Goal: Task Accomplishment & Management: Manage account settings

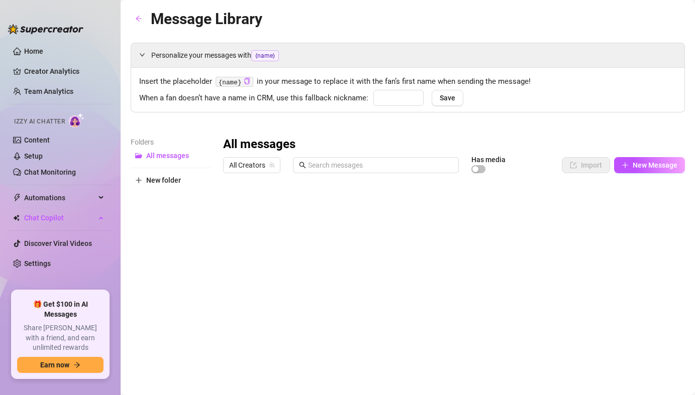
type input "babe"
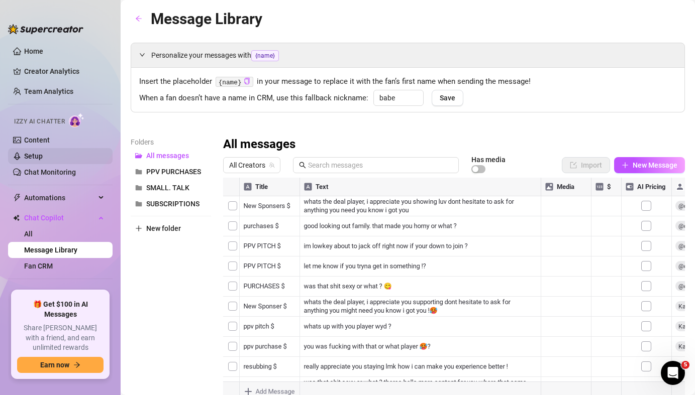
click at [36, 153] on link "Setup" at bounding box center [33, 156] width 19 height 8
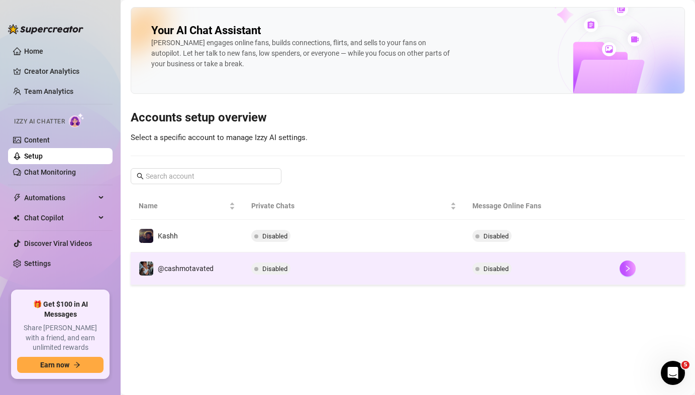
click at [488, 269] on span "Disabled" at bounding box center [495, 269] width 25 height 8
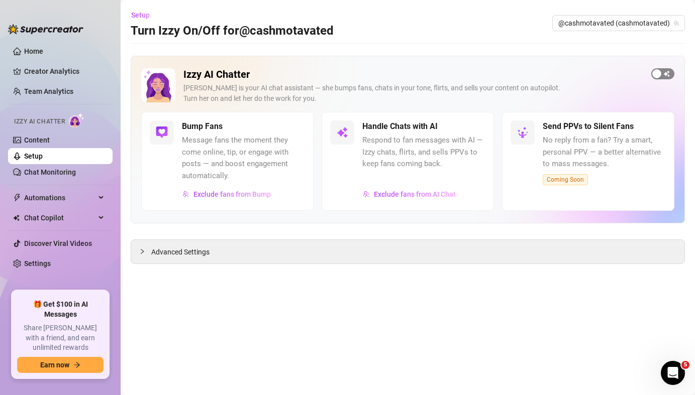
click at [666, 74] on span "button" at bounding box center [662, 73] width 23 height 11
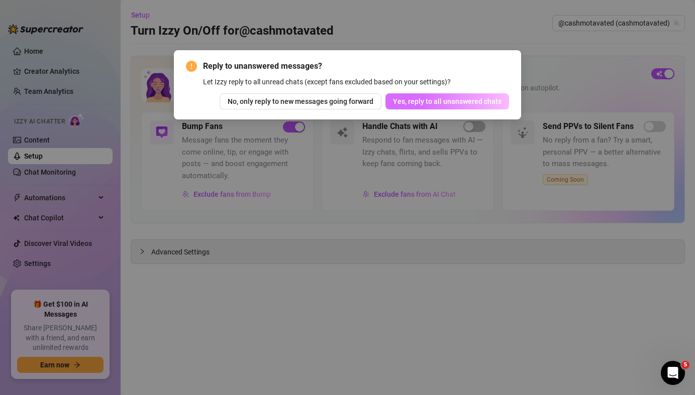
click at [405, 102] on span "Yes, reply to all unanswered chats" at bounding box center [447, 101] width 108 height 8
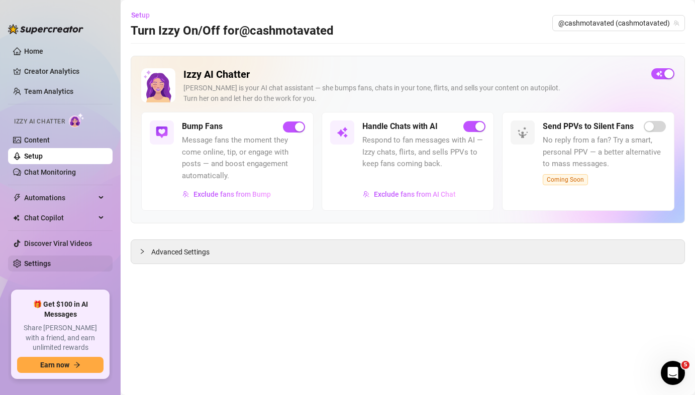
click at [31, 261] on link "Settings" at bounding box center [37, 264] width 27 height 8
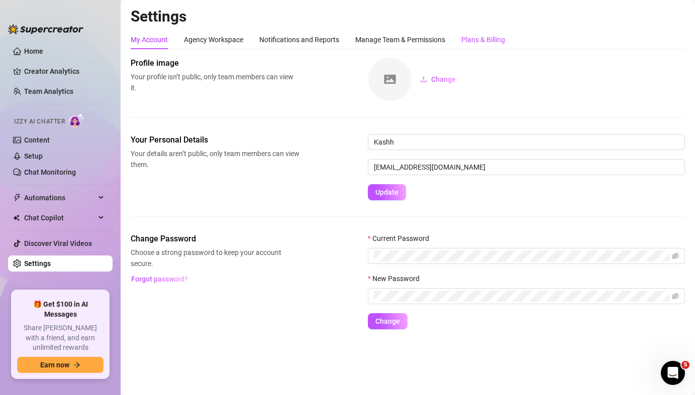
click at [482, 37] on div "Plans & Billing" at bounding box center [483, 39] width 44 height 11
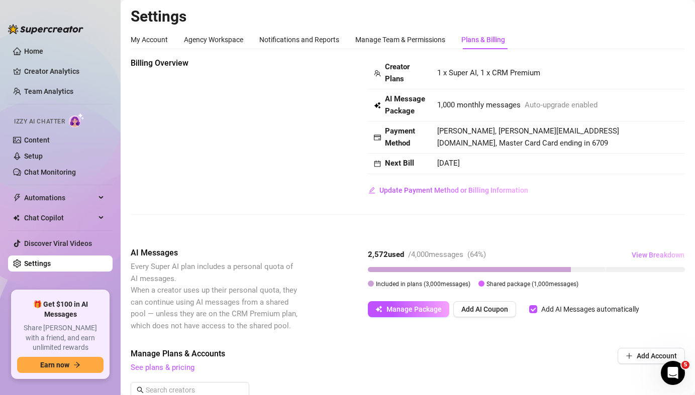
click at [649, 250] on button "View Breakdown" at bounding box center [658, 255] width 54 height 16
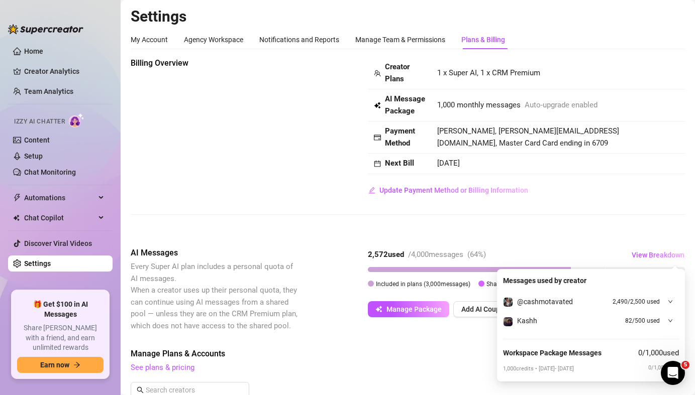
click at [577, 216] on div "Billing Overview Creator Plans 1 x Super AI, 1 x CRM Premium AI Message Package…" at bounding box center [408, 144] width 554 height 174
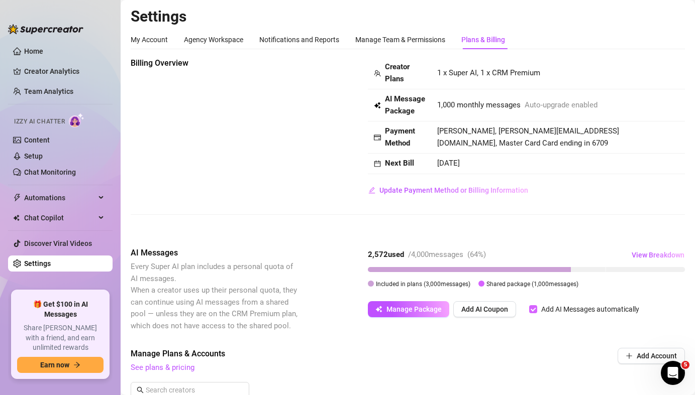
click at [538, 308] on span "Add AI Messages automatically" at bounding box center [590, 309] width 106 height 11
click at [537, 308] on input "Add AI Messages automatically" at bounding box center [533, 309] width 8 height 8
click at [537, 308] on span "Add AI Messages automatically" at bounding box center [590, 309] width 106 height 11
click at [537, 308] on input "Add AI Messages automatically" at bounding box center [533, 309] width 8 height 8
